Goal: Information Seeking & Learning: Learn about a topic

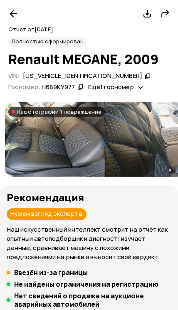
scroll to position [45, 0]
click at [8, 227] on p "Наш искусственный интеллект смотрит на отчёт как опытный автоподборщик и диагно…" at bounding box center [89, 243] width 165 height 37
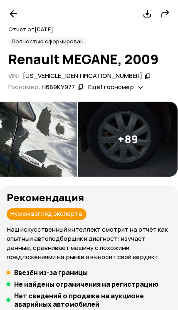
scroll to position [0, 630]
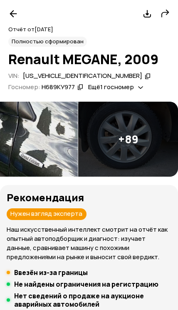
click at [15, 16] on icon at bounding box center [13, 14] width 10 height 10
click at [13, 20] on div at bounding box center [13, 13] width 15 height 15
click at [13, 15] on icon at bounding box center [13, 14] width 10 height 10
click at [18, 10] on div at bounding box center [13, 13] width 15 height 15
click at [19, 12] on div at bounding box center [13, 13] width 15 height 15
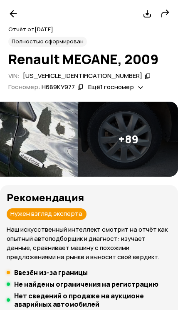
click at [19, 12] on div at bounding box center [13, 13] width 15 height 15
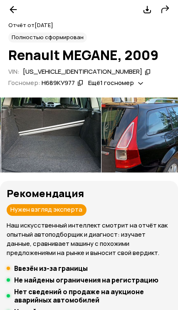
scroll to position [49, 0]
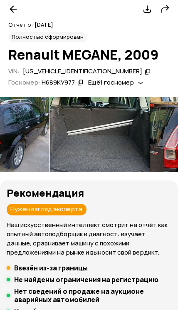
click at [17, 9] on icon at bounding box center [13, 9] width 10 height 10
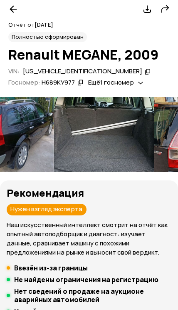
click at [17, 9] on icon at bounding box center [13, 9] width 10 height 10
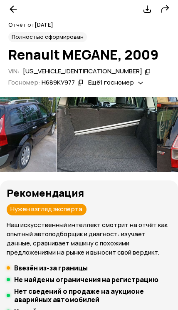
scroll to position [0, 349]
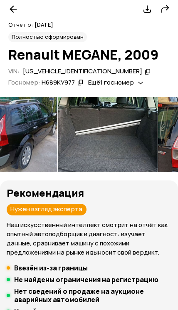
click at [18, 10] on icon at bounding box center [13, 9] width 10 height 10
click at [18, 11] on icon at bounding box center [13, 9] width 10 height 10
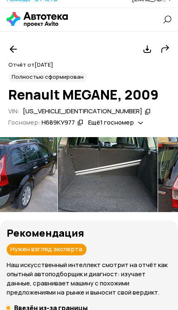
scroll to position [0, 0]
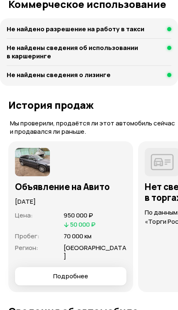
scroll to position [2200, 0]
click at [104, 272] on span "Подробнее" at bounding box center [71, 276] width 98 height 8
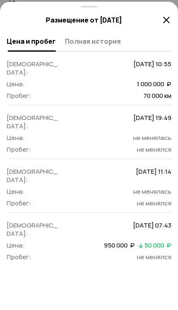
click at [165, 16] on icon at bounding box center [167, 20] width 10 height 10
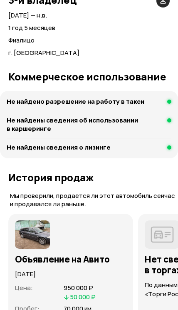
scroll to position [2126, 0]
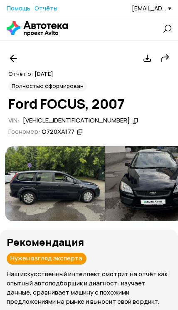
scroll to position [0, 15]
click at [82, 197] on img at bounding box center [55, 183] width 100 height 75
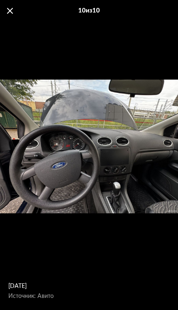
click at [18, 12] on div "10 из 10" at bounding box center [89, 11] width 178 height 22
click at [12, 8] on span at bounding box center [10, 11] width 6 height 6
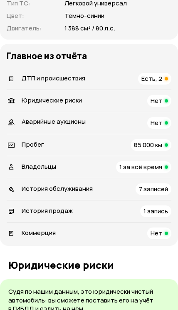
click at [160, 74] on span "Есть, 2" at bounding box center [152, 78] width 21 height 9
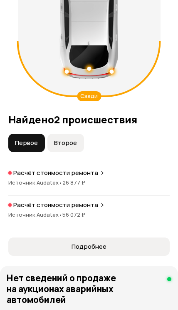
scroll to position [1140, 0]
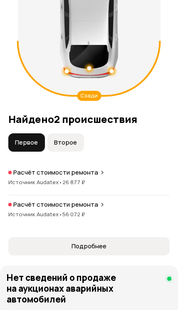
click at [76, 141] on span "Второе" at bounding box center [65, 142] width 23 height 8
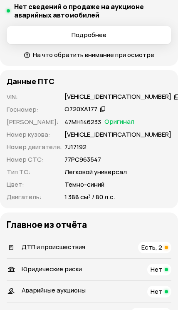
scroll to position [341, 0]
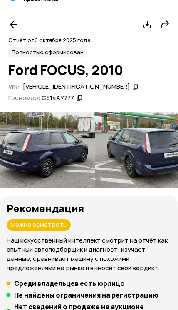
scroll to position [0, 312]
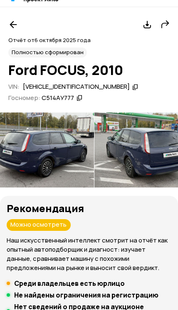
click at [13, 28] on icon at bounding box center [13, 25] width 10 height 10
click at [20, 23] on div at bounding box center [13, 24] width 15 height 15
click at [20, 24] on div at bounding box center [13, 24] width 15 height 15
click at [18, 25] on div at bounding box center [13, 24] width 15 height 15
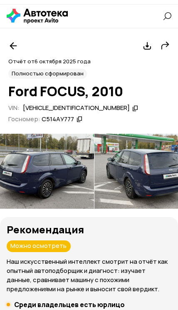
scroll to position [58, 0]
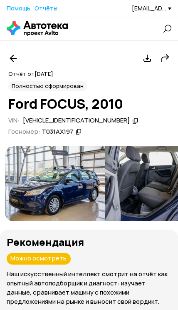
click at [71, 193] on img at bounding box center [55, 183] width 100 height 75
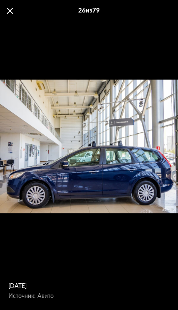
click at [21, 11] on div "26 из 79" at bounding box center [89, 11] width 178 height 22
click at [17, 13] on div "26 из 79" at bounding box center [89, 11] width 178 height 22
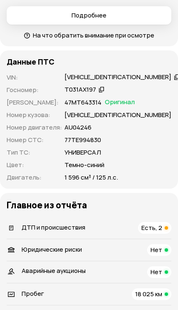
click at [150, 225] on span "Есть, 2" at bounding box center [152, 227] width 21 height 9
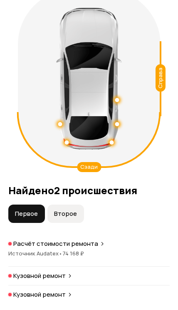
scroll to position [1069, 0]
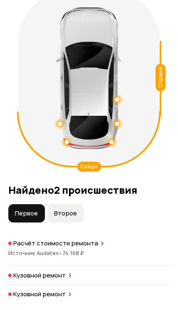
click at [78, 212] on button "Второе" at bounding box center [66, 213] width 37 height 18
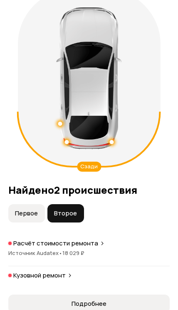
click at [64, 276] on p "Кузовной ремонт" at bounding box center [39, 275] width 53 height 8
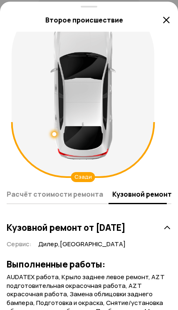
scroll to position [45, 0]
click at [163, 23] on icon at bounding box center [167, 20] width 10 height 10
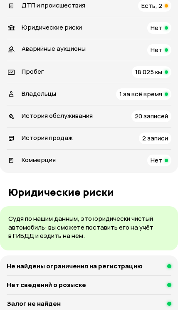
scroll to position [572, 0]
